Goal: Transaction & Acquisition: Purchase product/service

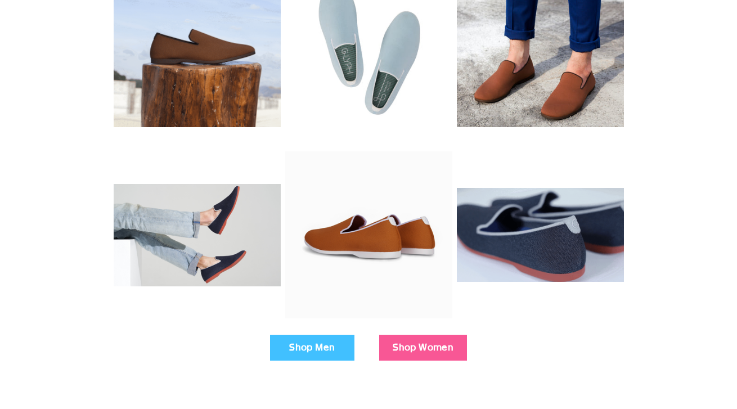
scroll to position [201, 0]
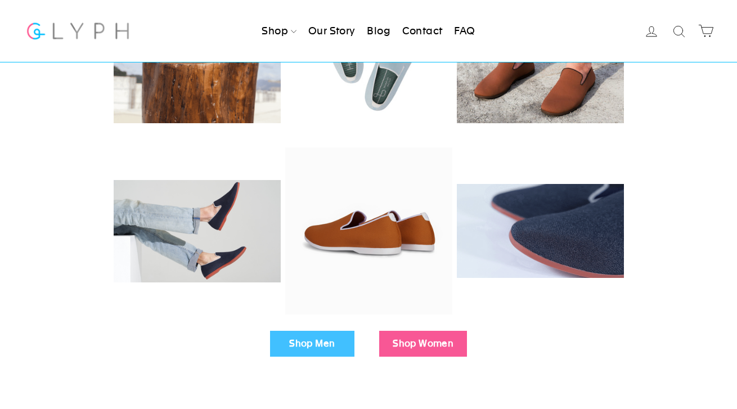
click at [295, 340] on link "Shop Men" at bounding box center [312, 344] width 84 height 26
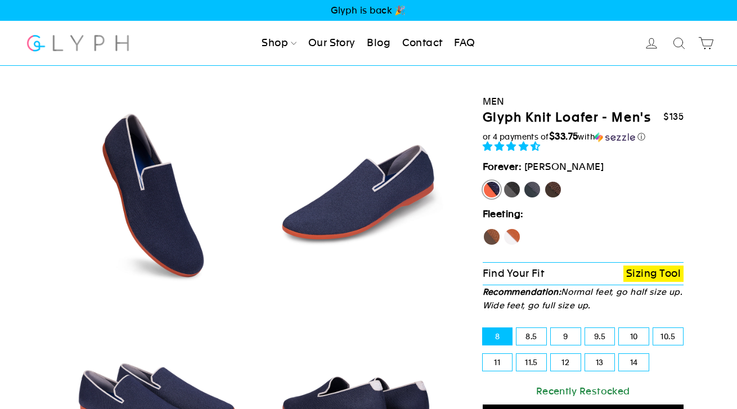
select select "highest-rating"
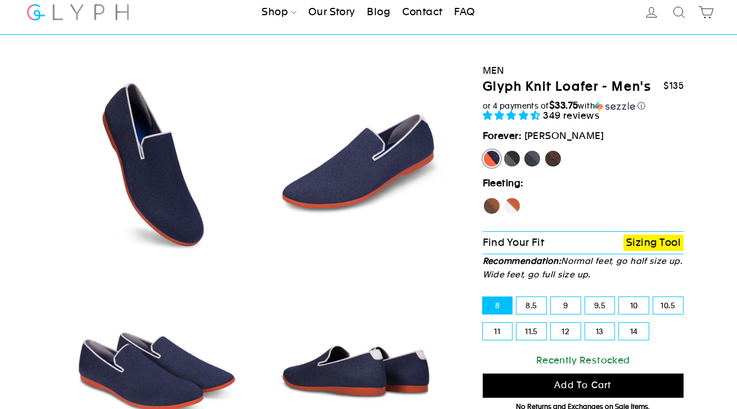
click at [512, 168] on label "Panther" at bounding box center [512, 159] width 18 height 18
click at [503, 150] on input "Panther" at bounding box center [503, 150] width 1 height 1
radio input "true"
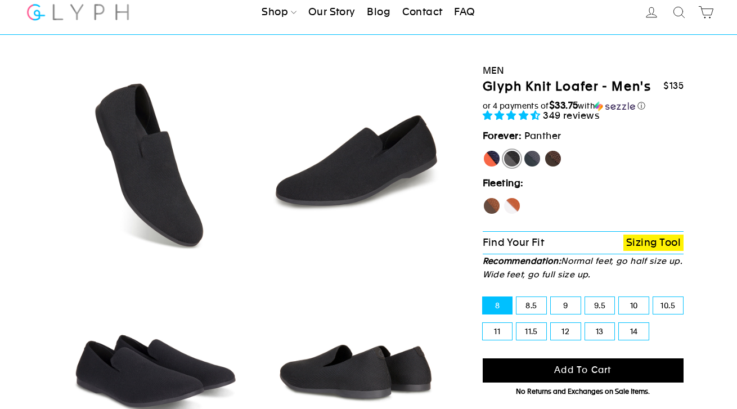
click at [534, 168] on label "Rhino" at bounding box center [532, 159] width 18 height 18
click at [523, 150] on input "Rhino" at bounding box center [523, 150] width 1 height 1
radio input "true"
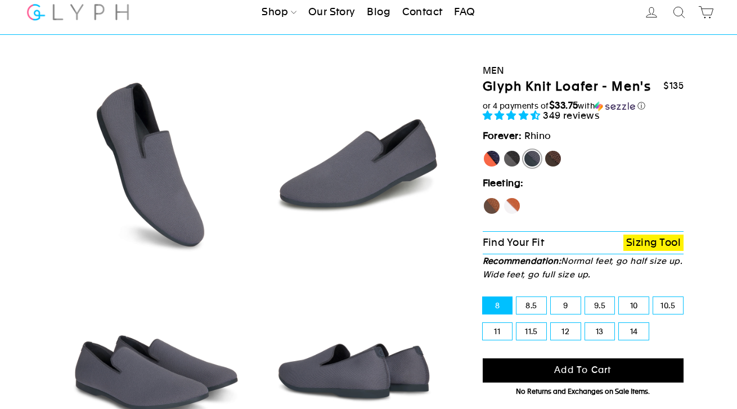
click at [557, 168] on label "Mustang" at bounding box center [553, 159] width 18 height 18
click at [544, 150] on input "Mustang" at bounding box center [544, 150] width 1 height 1
radio input "true"
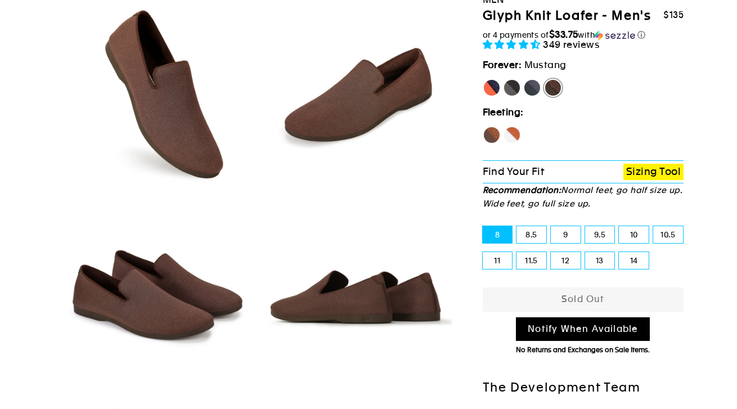
scroll to position [156, 0]
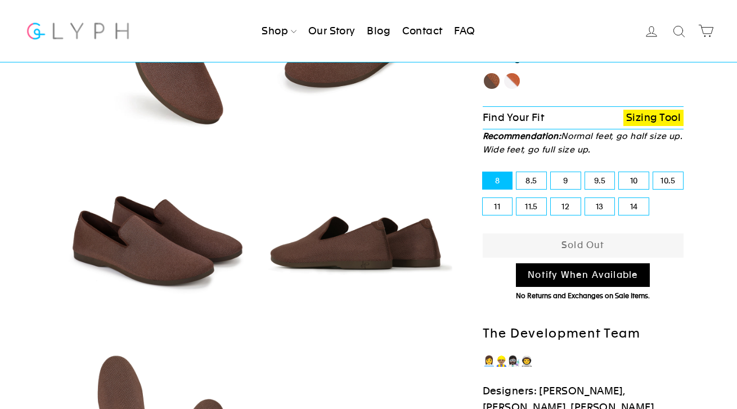
click at [567, 215] on label "12" at bounding box center [565, 206] width 30 height 17
click at [551, 198] on input "12" at bounding box center [550, 198] width 1 height 1
radio input "true"
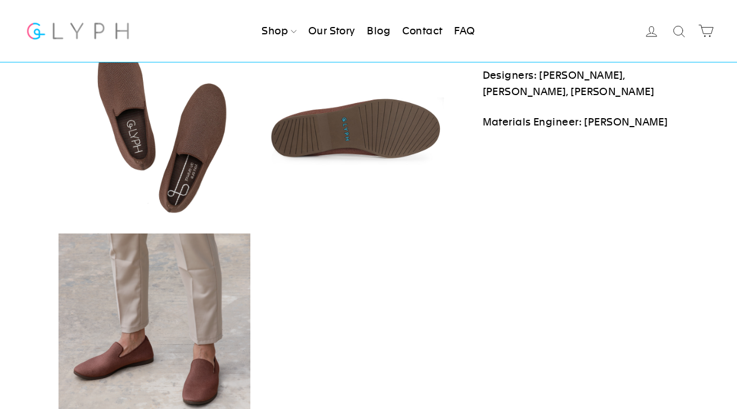
scroll to position [518, 0]
